Goal: Task Accomplishment & Management: Use online tool/utility

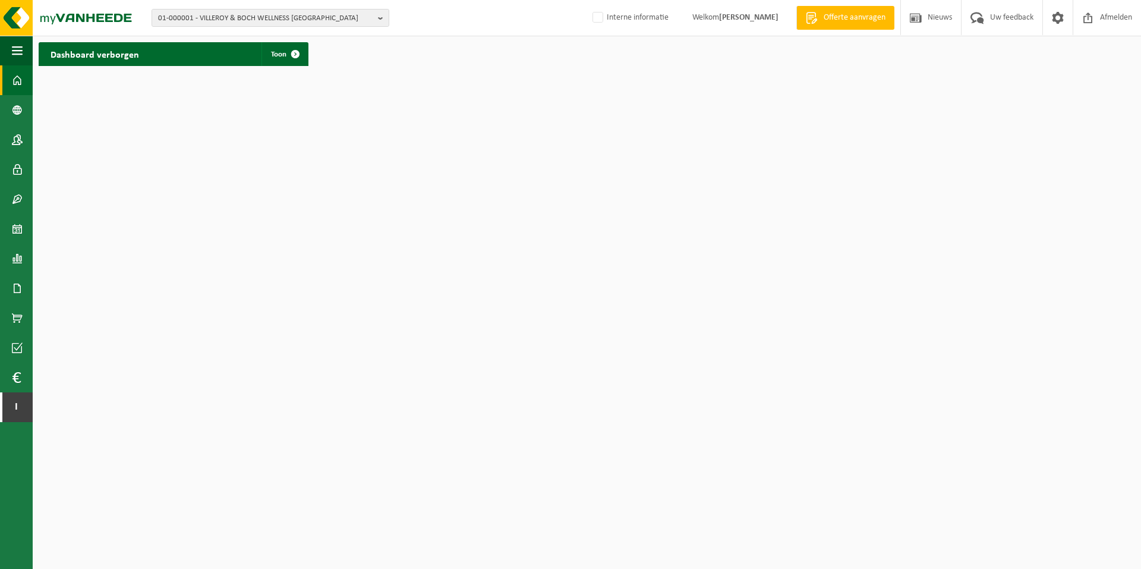
click at [10, 84] on link "Dashboard" at bounding box center [16, 80] width 33 height 30
click at [17, 254] on span at bounding box center [17, 259] width 11 height 30
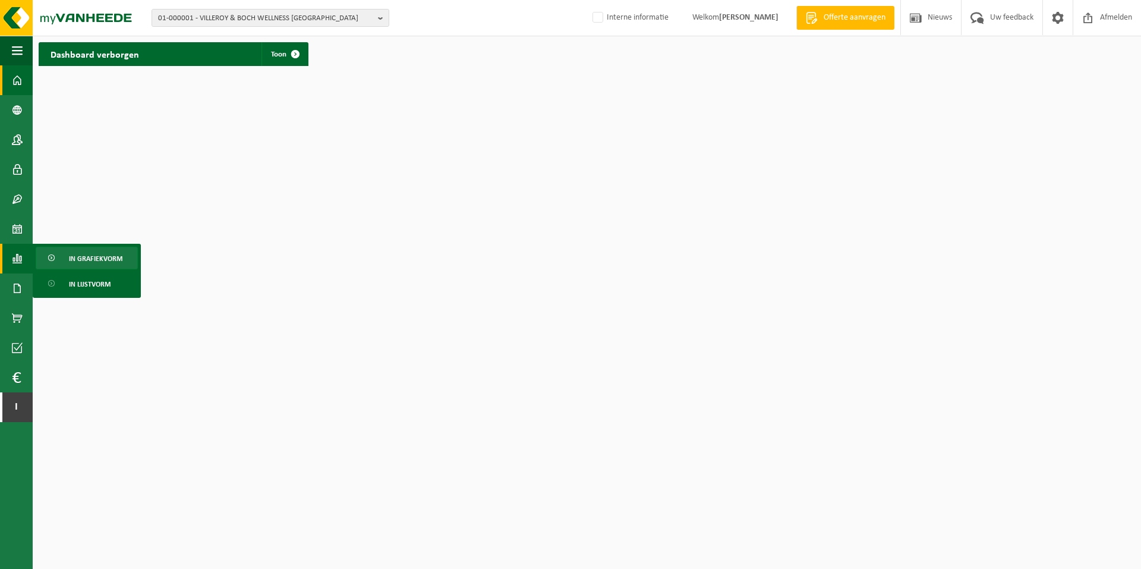
click at [78, 257] on span "In grafiekvorm" at bounding box center [96, 258] width 54 height 23
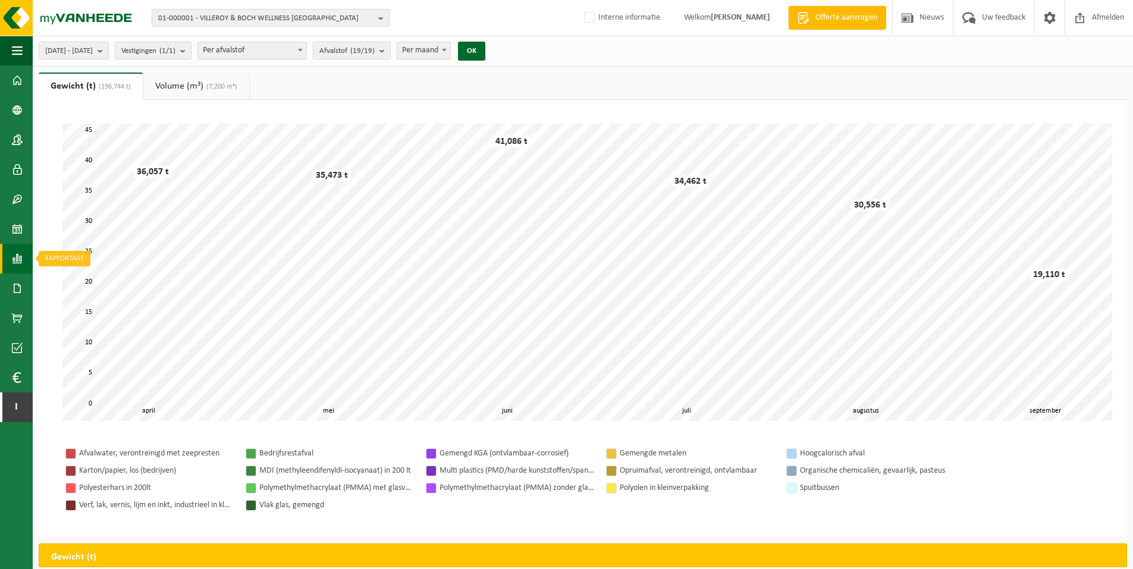
click at [19, 257] on span at bounding box center [17, 259] width 11 height 30
click at [56, 279] on span at bounding box center [53, 284] width 10 height 23
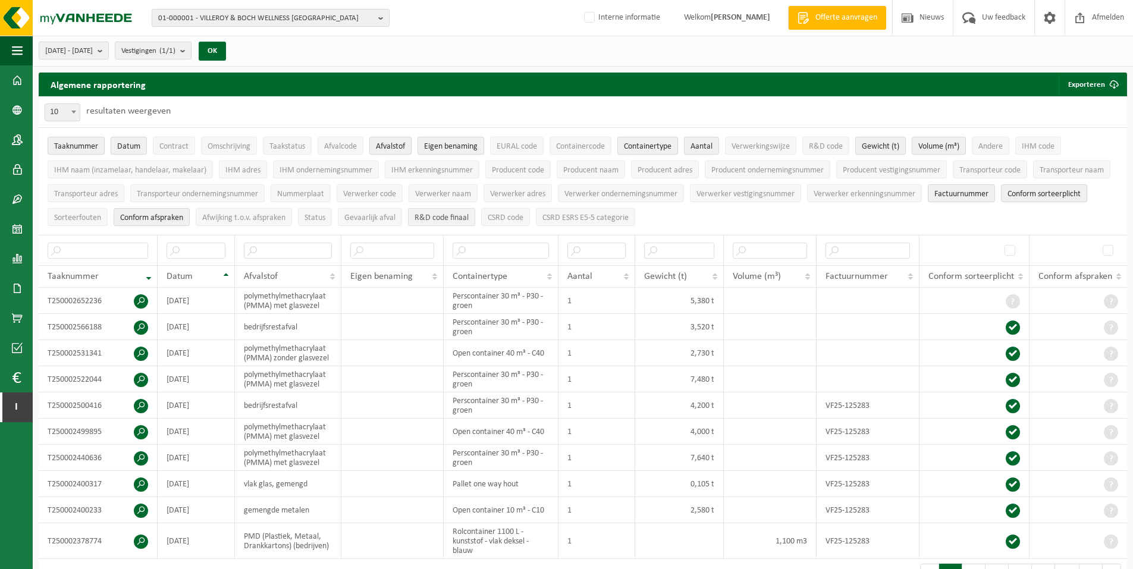
click at [436, 214] on span "R&D code finaal" at bounding box center [441, 217] width 54 height 9
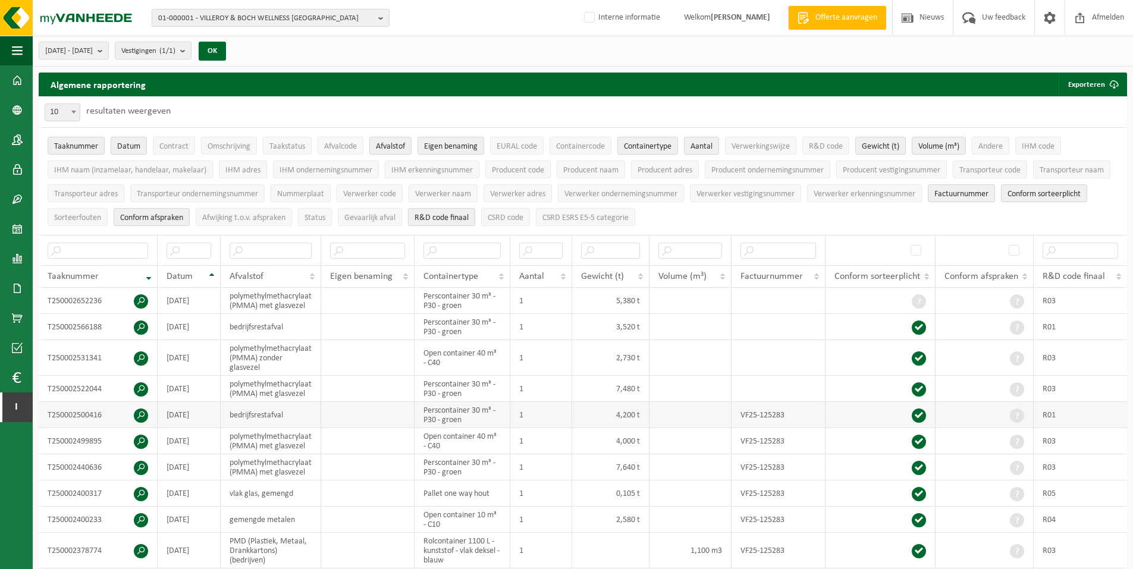
scroll to position [59, 0]
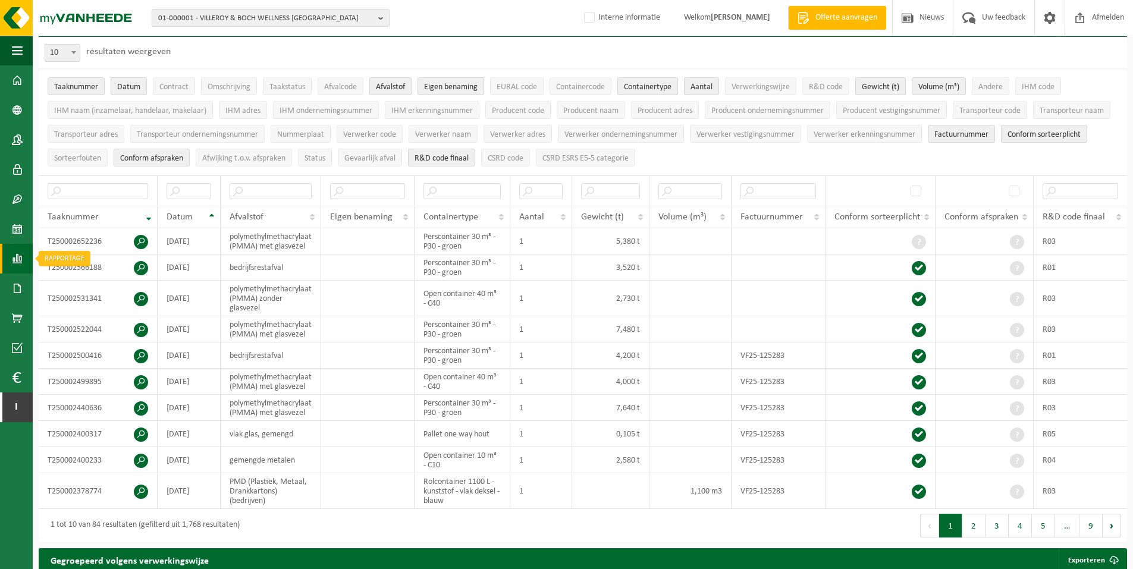
click at [20, 259] on span at bounding box center [17, 259] width 11 height 30
click at [66, 259] on link "In grafiekvorm" at bounding box center [87, 258] width 102 height 23
